Goal: Book appointment/travel/reservation

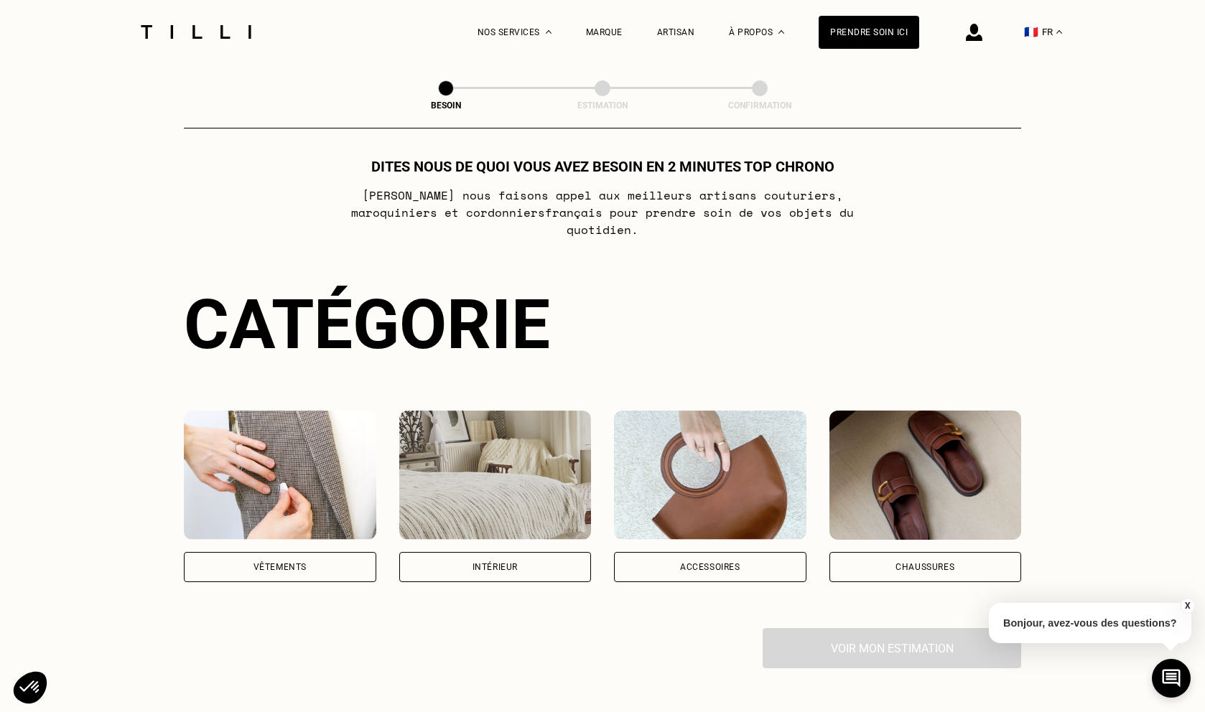
click at [319, 461] on img at bounding box center [280, 475] width 192 height 129
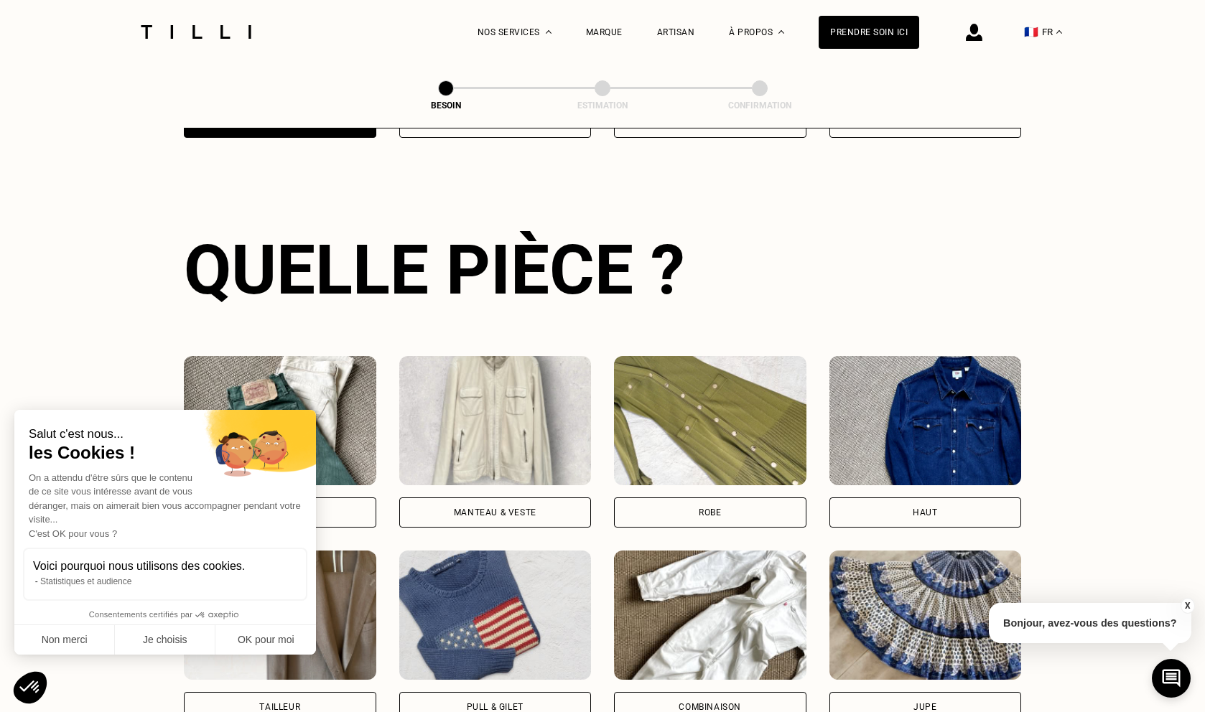
scroll to position [467, 0]
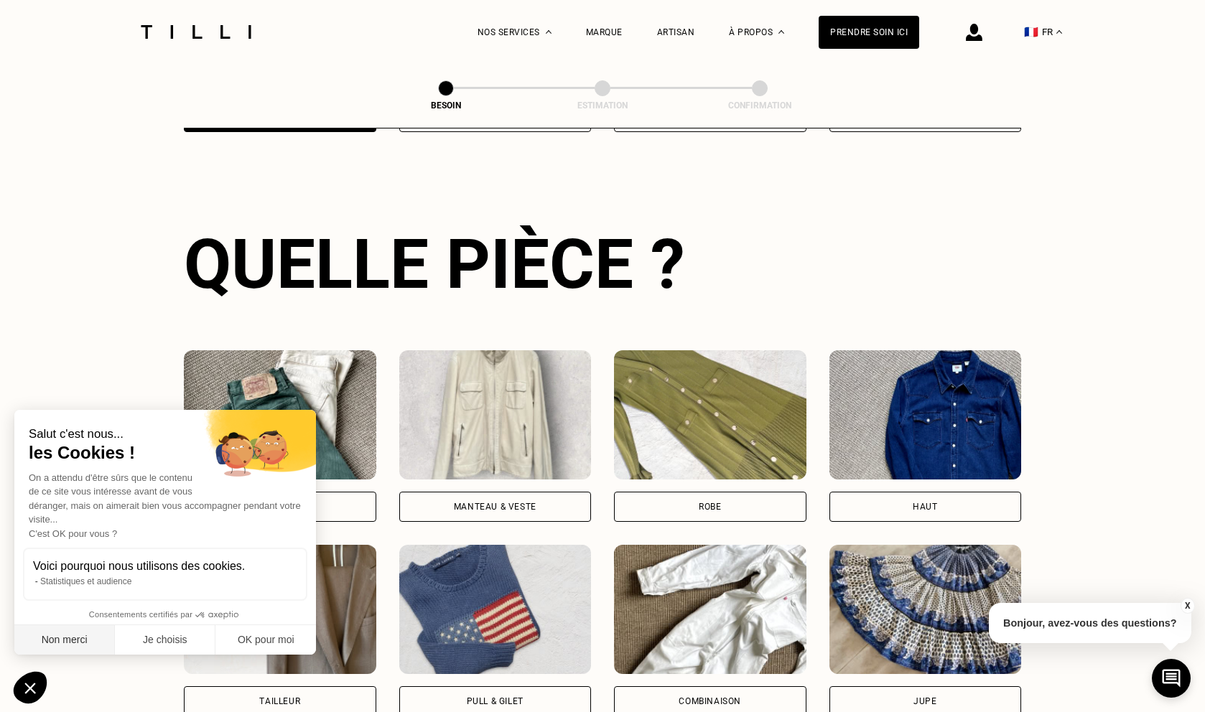
click at [75, 648] on button "Non merci" at bounding box center [64, 640] width 100 height 30
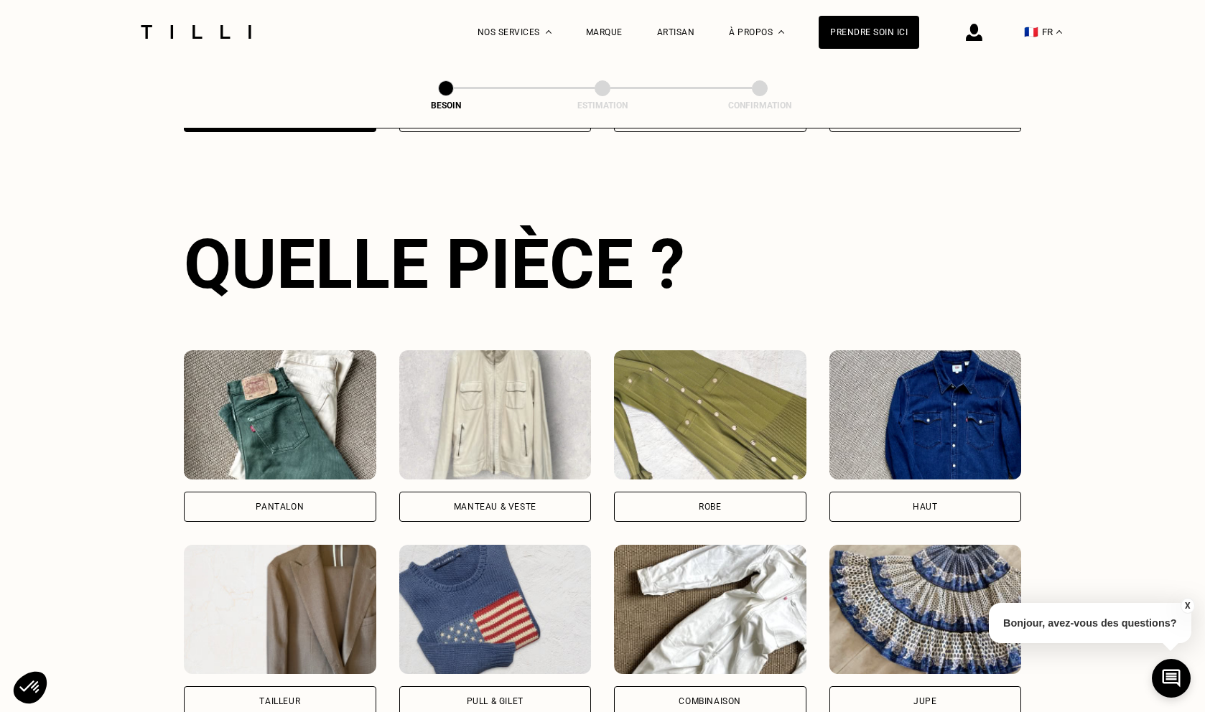
click at [505, 502] on div "Manteau & Veste" at bounding box center [495, 506] width 83 height 9
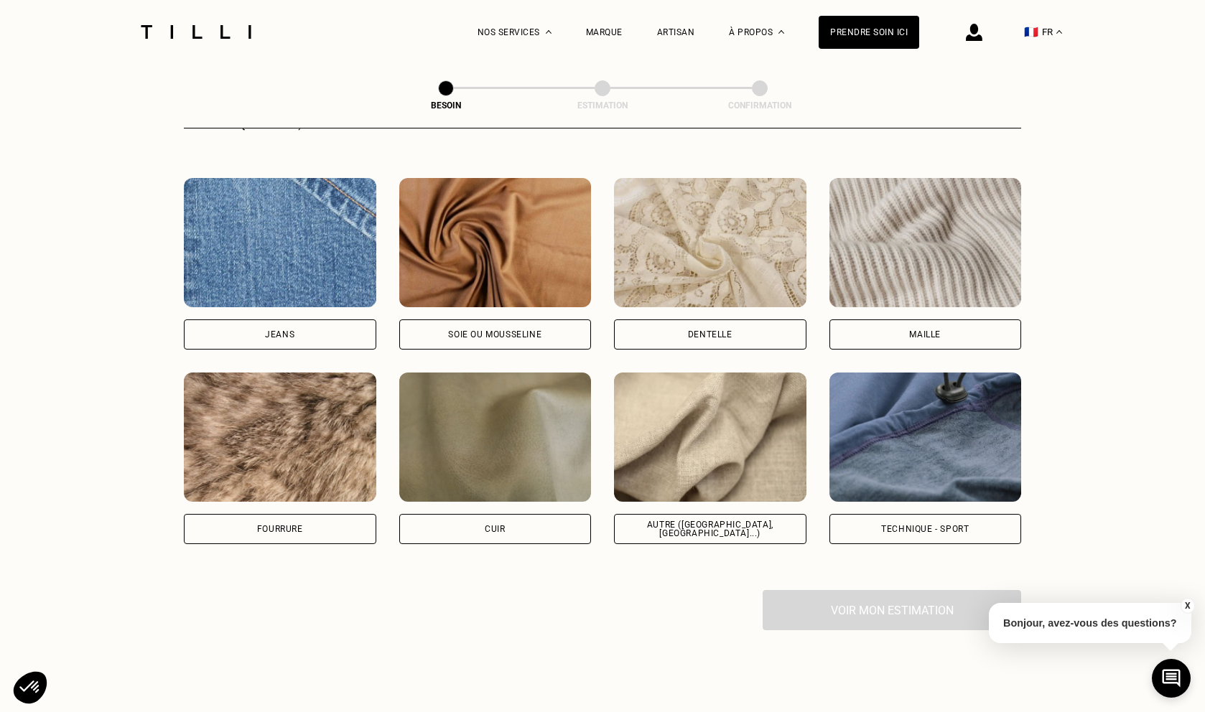
scroll to position [1528, 0]
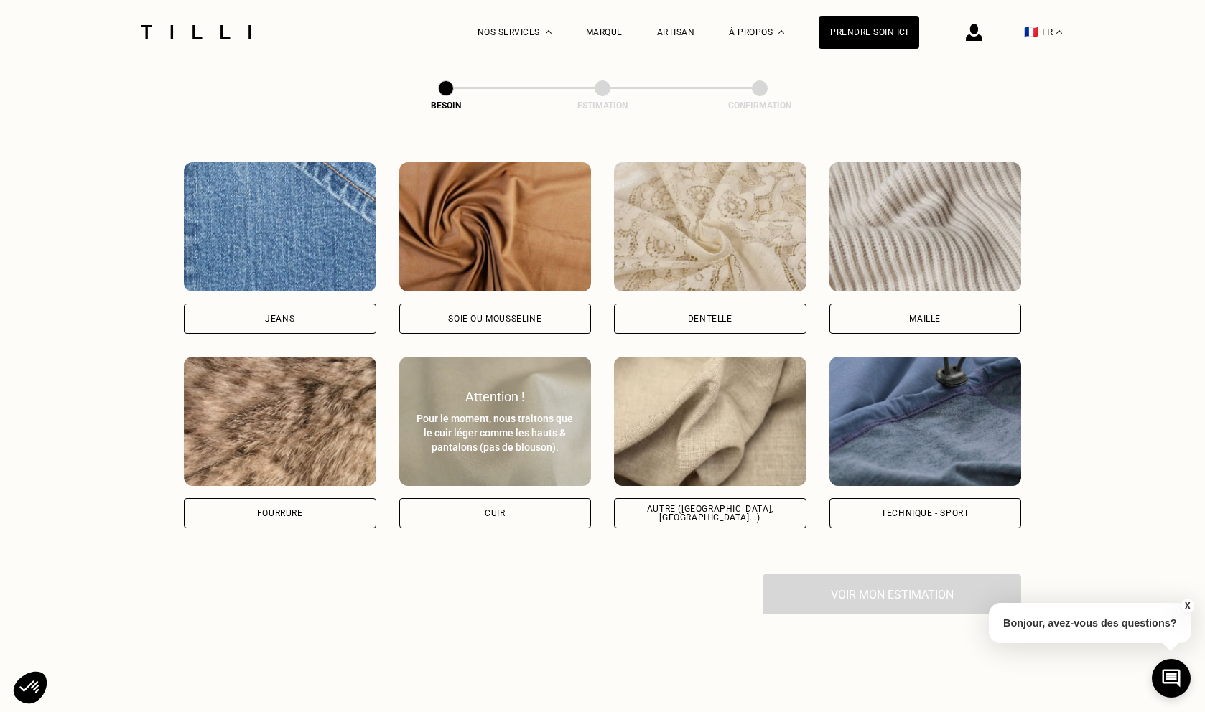
click at [541, 498] on div "Cuir" at bounding box center [495, 513] width 192 height 30
select select "FR"
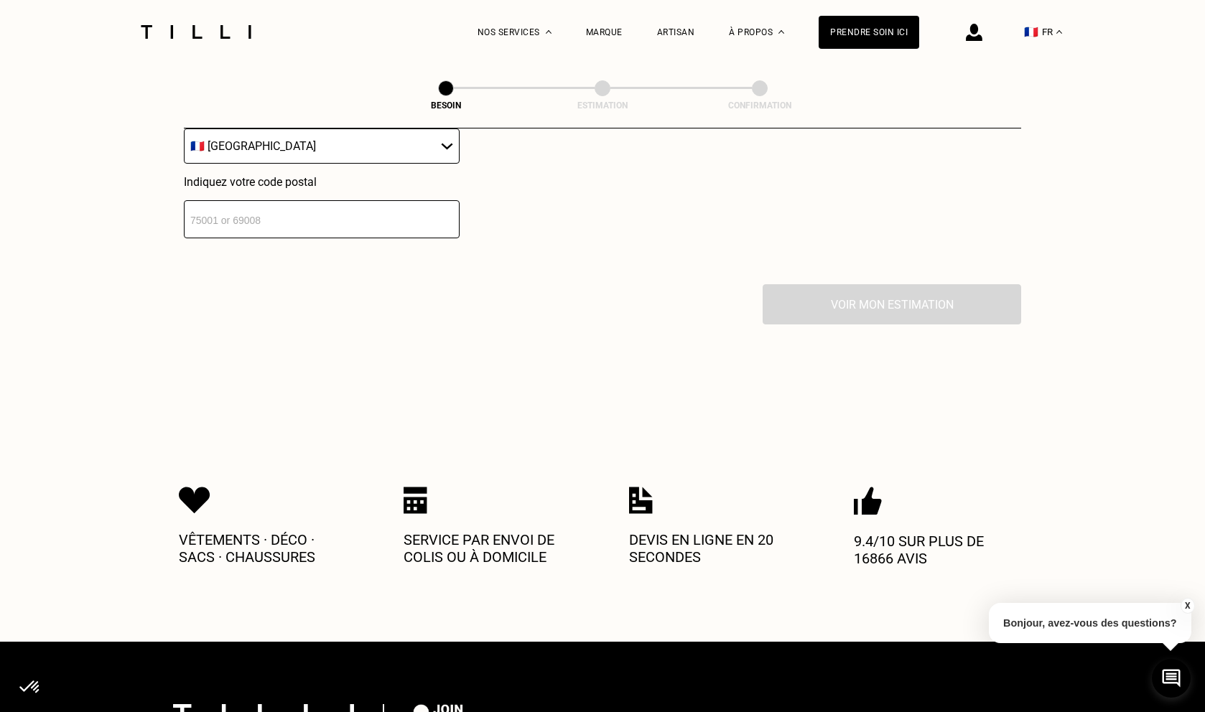
scroll to position [2087, 0]
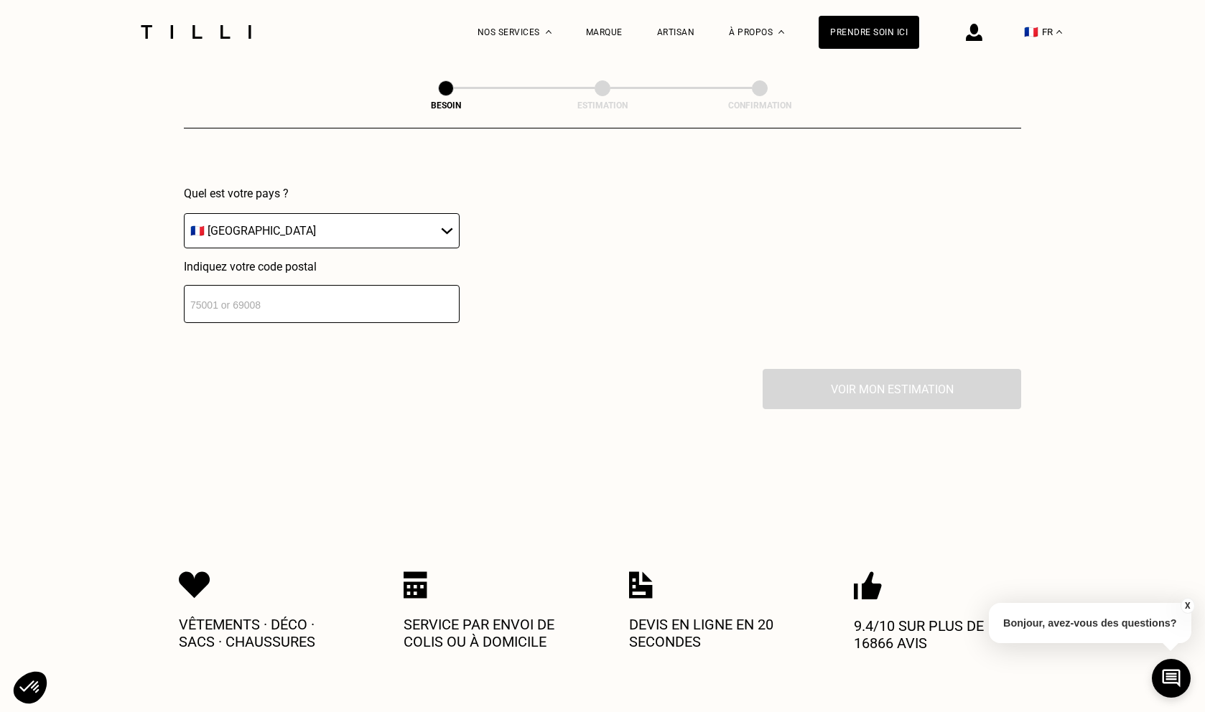
click at [271, 289] on input "number" at bounding box center [322, 304] width 276 height 38
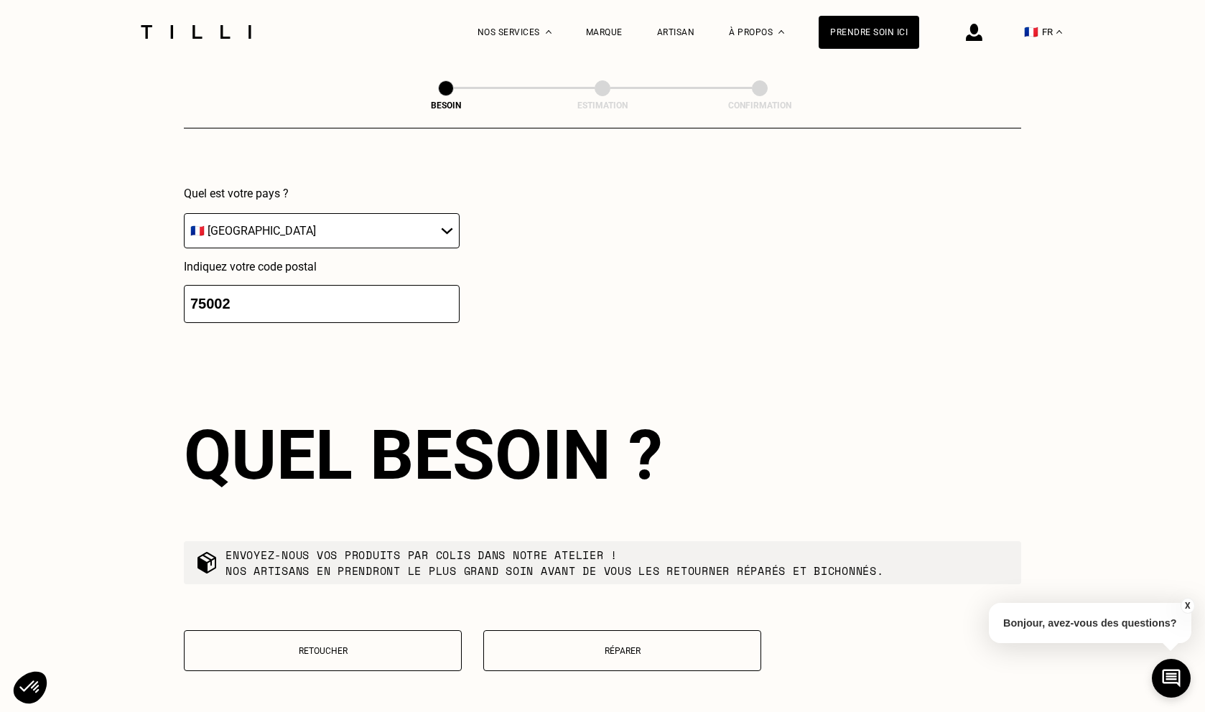
type input "75002"
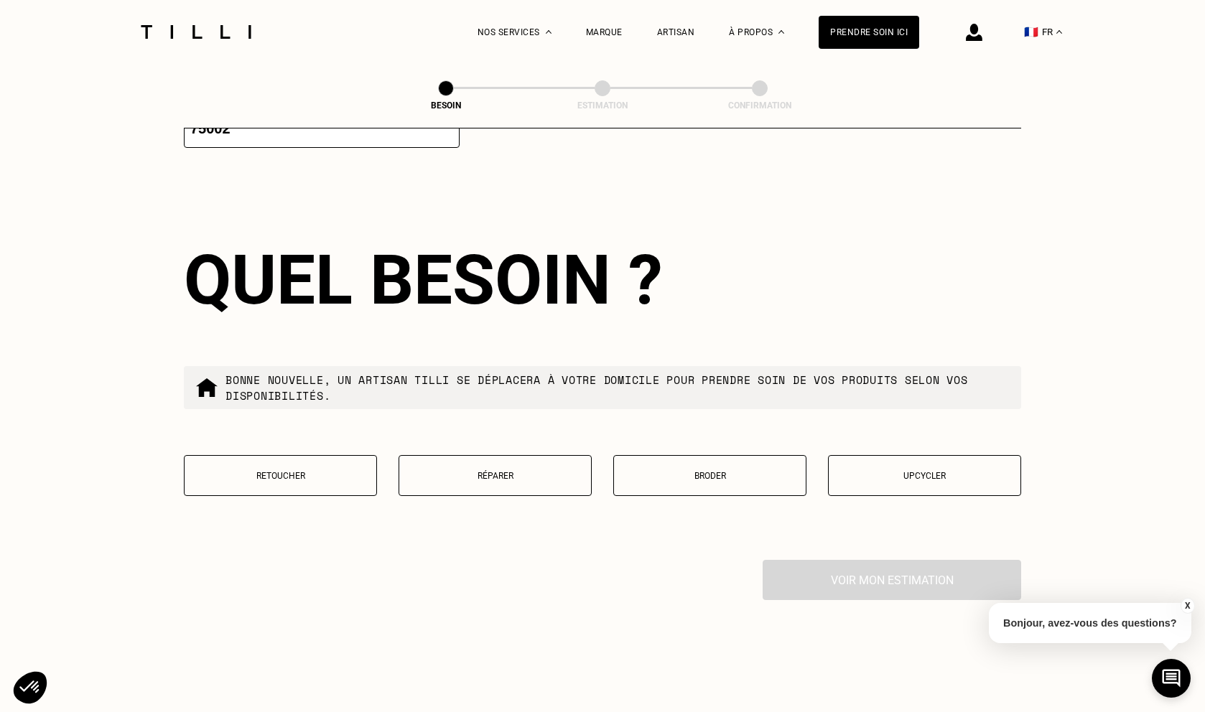
scroll to position [2280, 0]
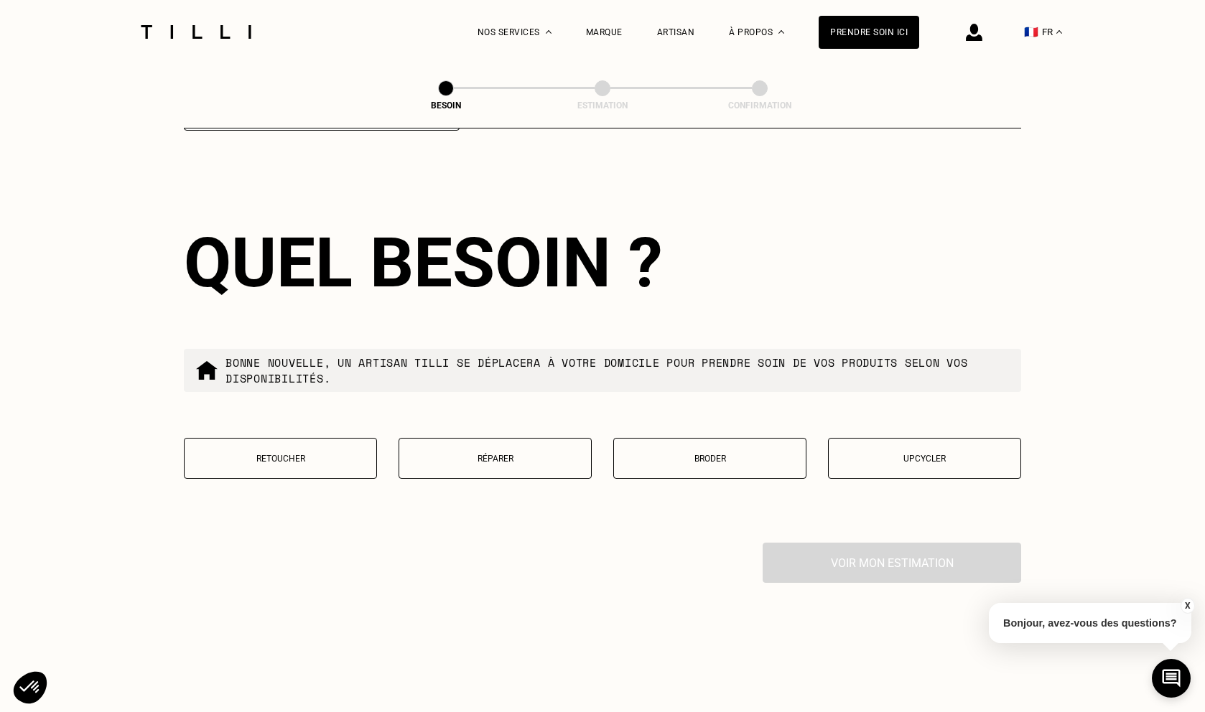
click at [268, 454] on p "Retoucher" at bounding box center [280, 459] width 177 height 10
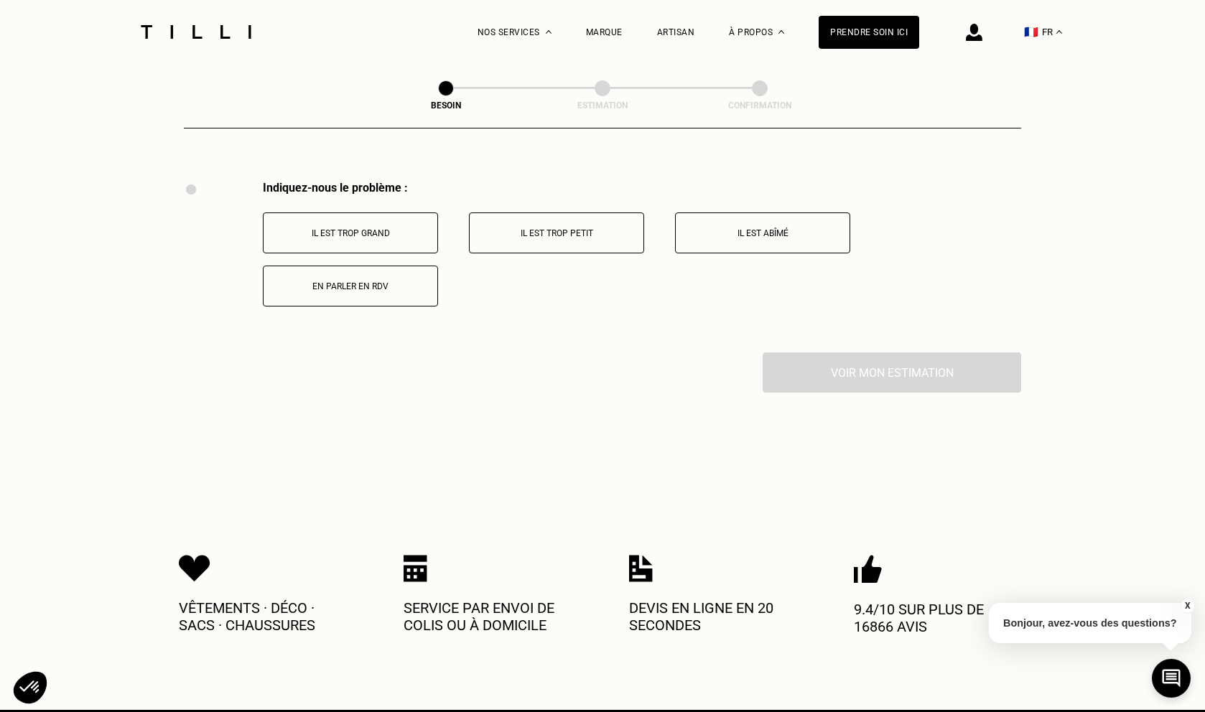
scroll to position [2647, 0]
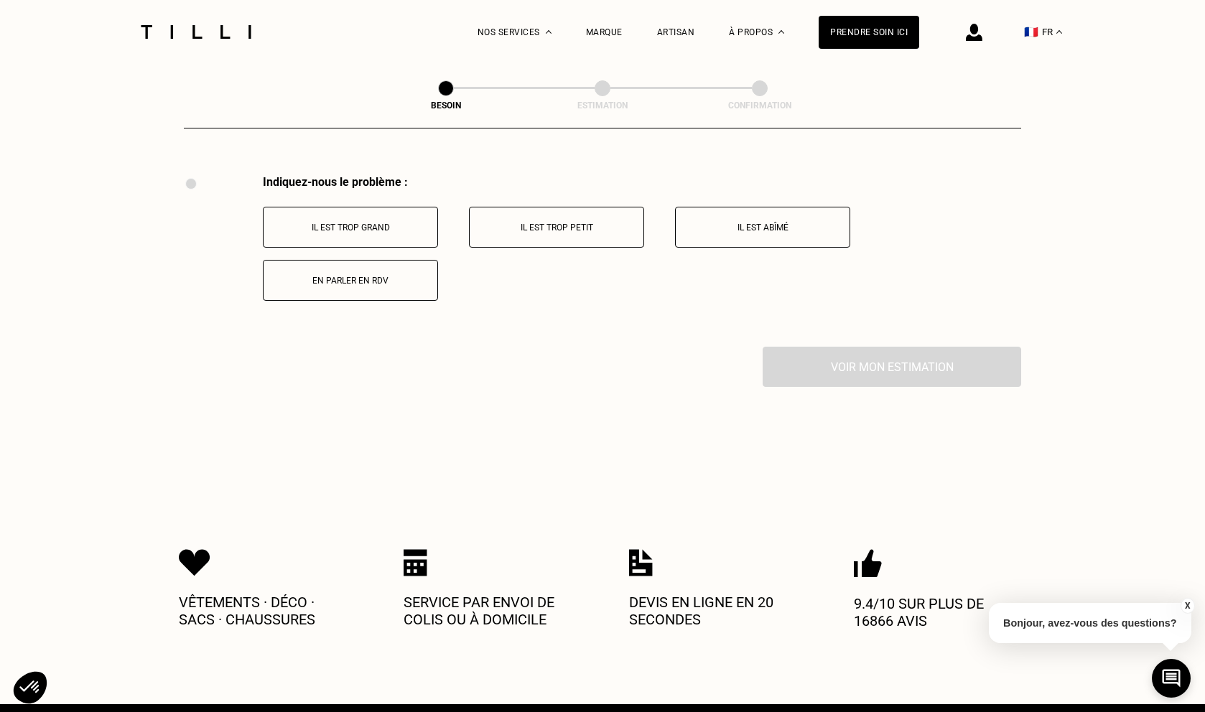
click at [382, 207] on button "Il est trop grand" at bounding box center [350, 227] width 175 height 41
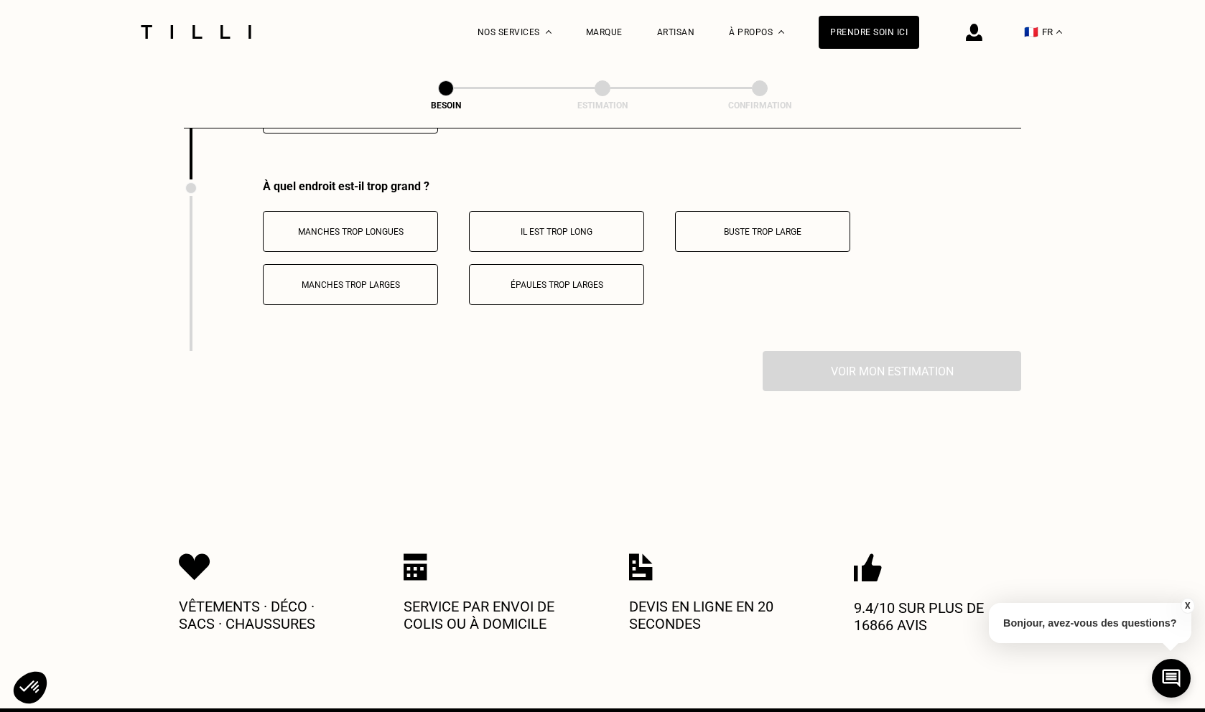
scroll to position [2819, 0]
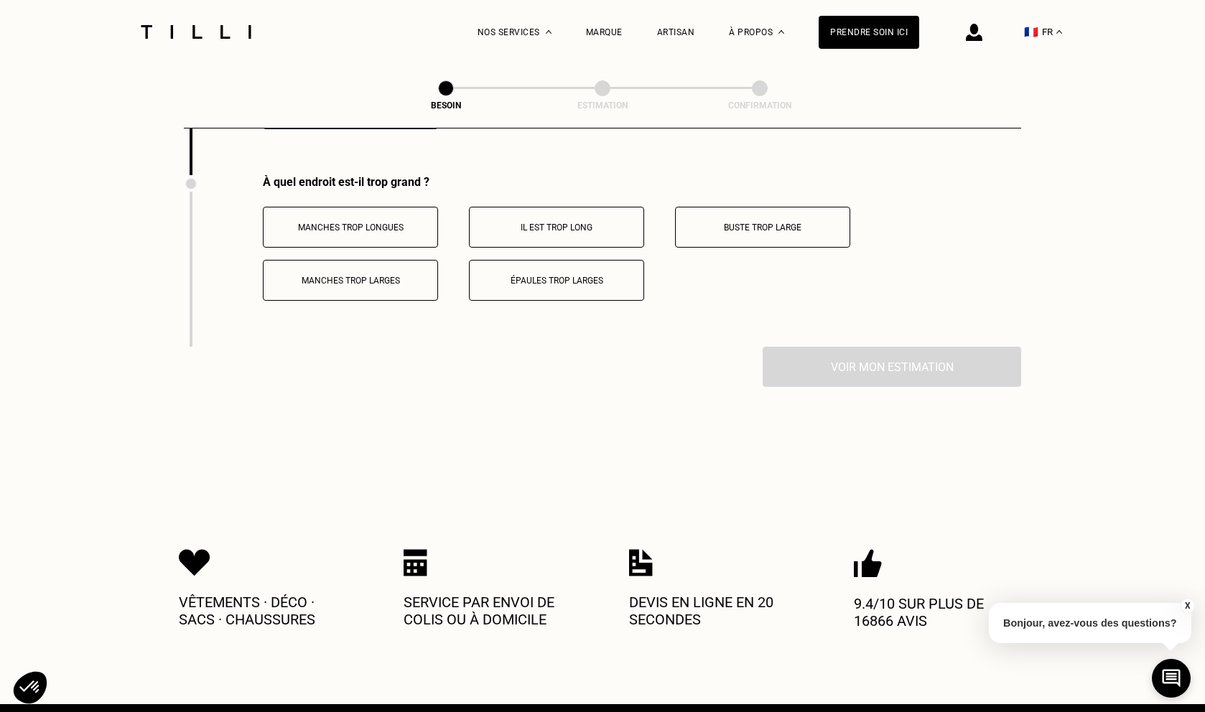
click at [577, 223] on p "Il est trop long" at bounding box center [556, 228] width 159 height 10
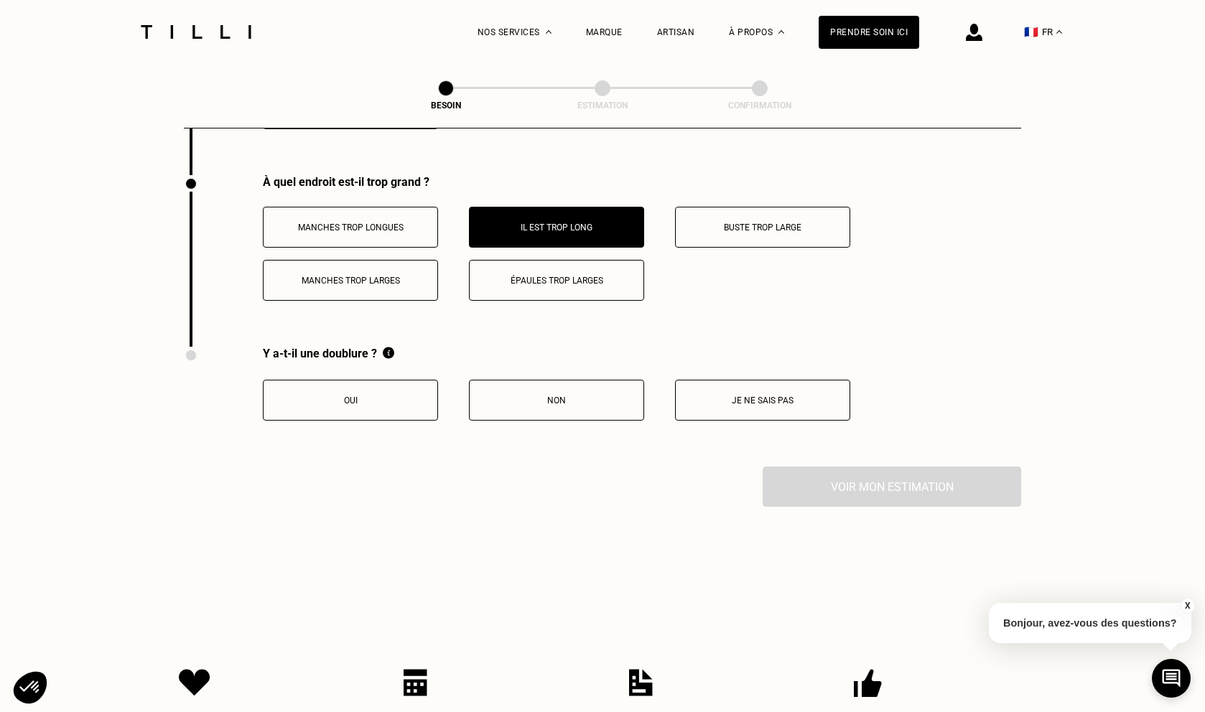
click at [556, 394] on button "Non" at bounding box center [556, 400] width 175 height 41
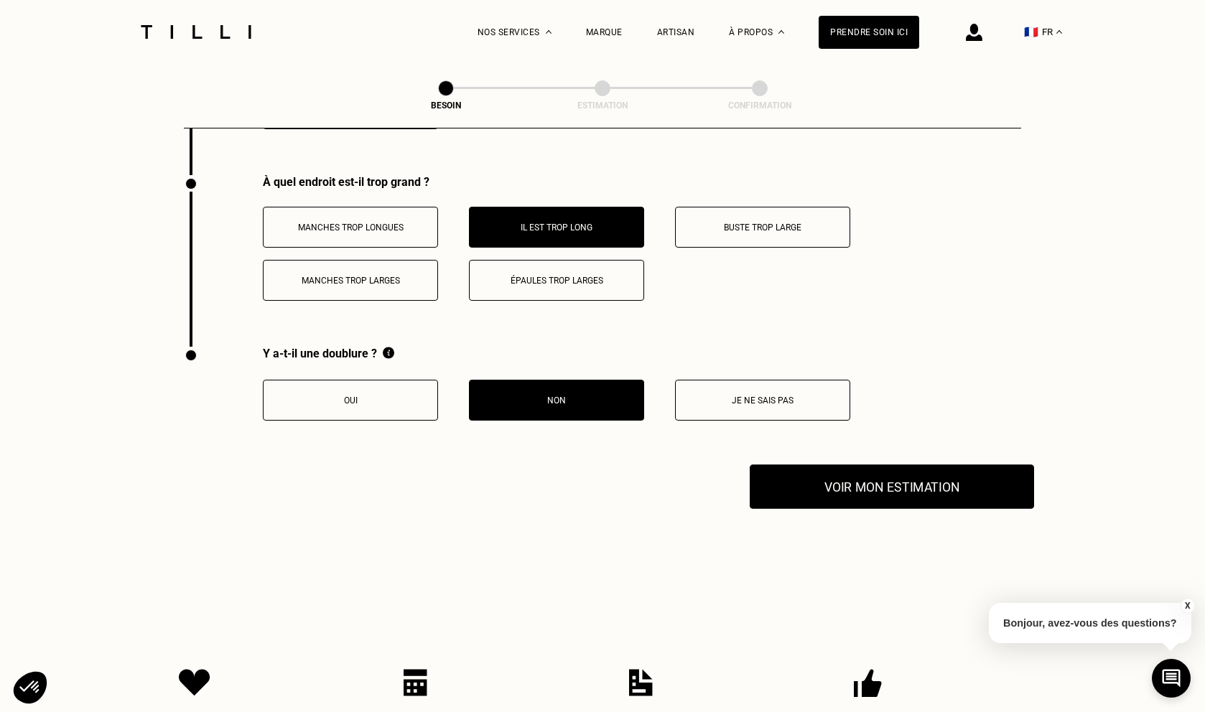
click at [822, 464] on button "Voir mon estimation" at bounding box center [891, 486] width 284 height 45
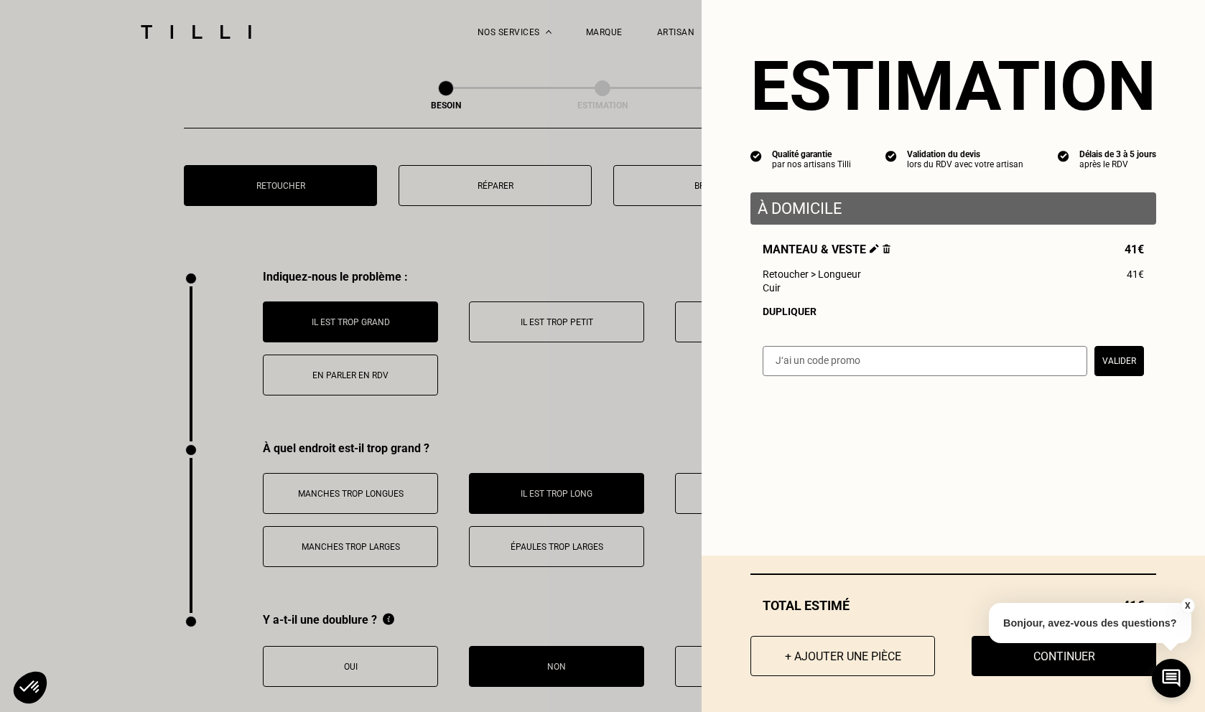
scroll to position [2464, 0]
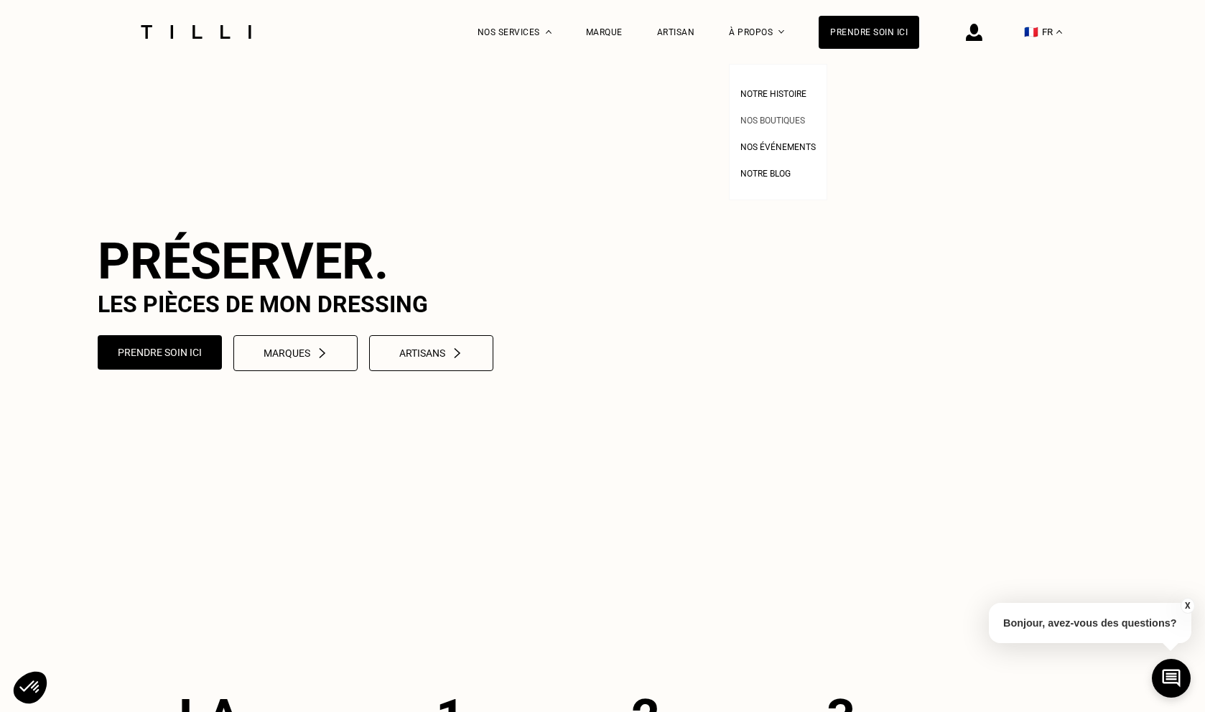
click at [780, 119] on span "Nos boutiques" at bounding box center [772, 121] width 65 height 10
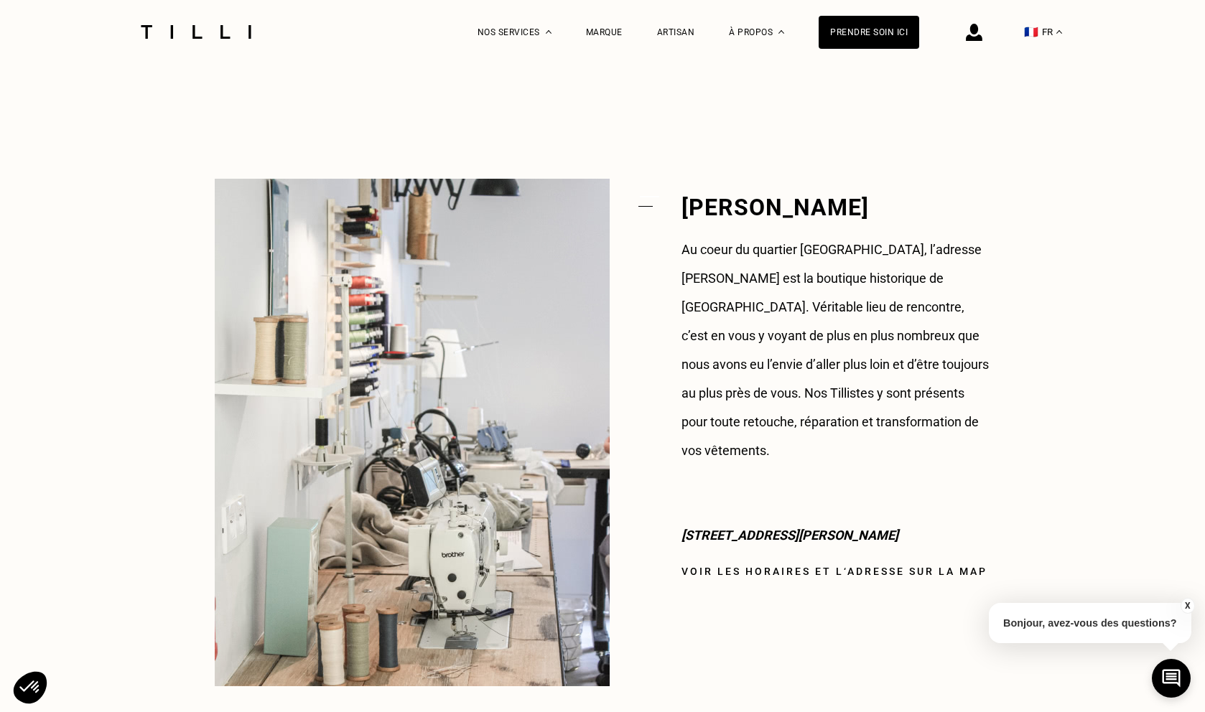
scroll to position [1129, 0]
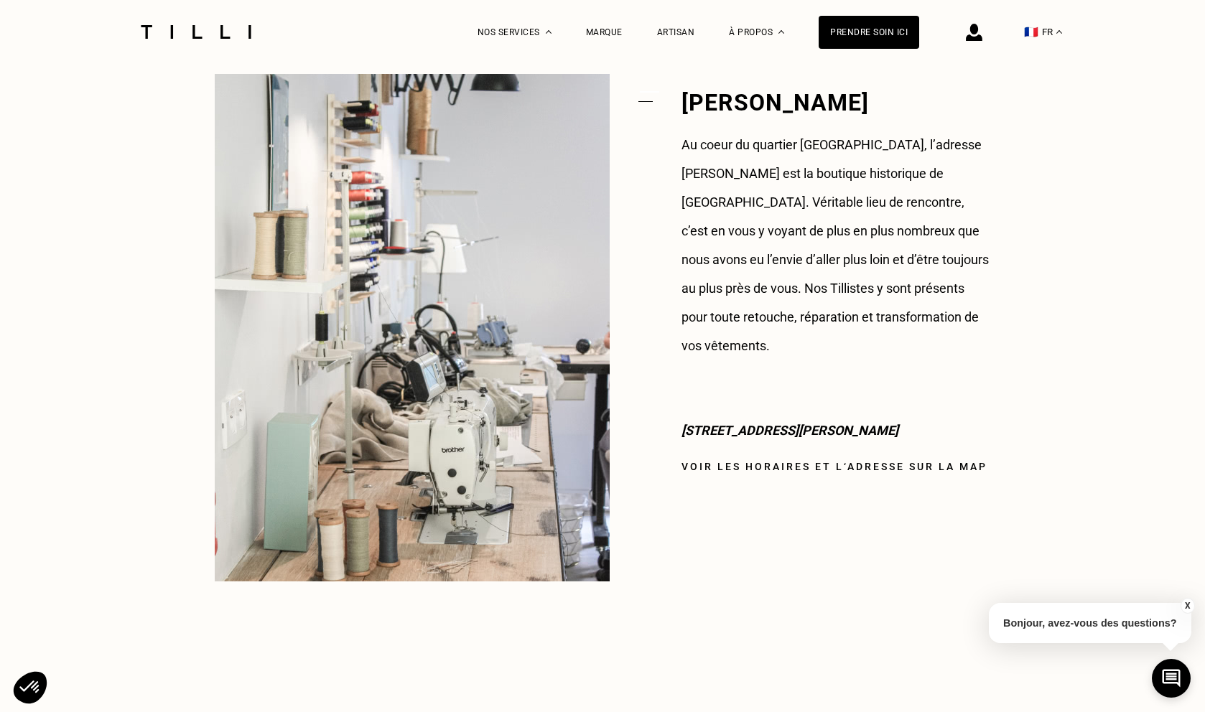
click at [813, 461] on link "Voir les horaires et l‘adresse sur la map" at bounding box center [834, 466] width 306 height 11
